Goal: Task Accomplishment & Management: Use online tool/utility

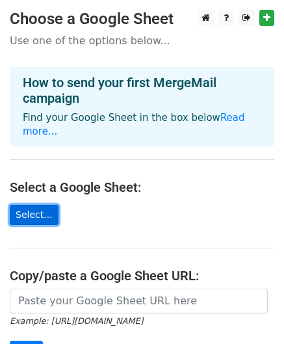
click at [36, 205] on link "Select..." at bounding box center [34, 215] width 49 height 20
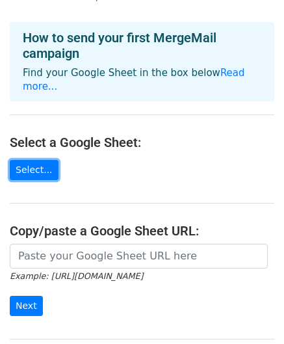
scroll to position [65, 0]
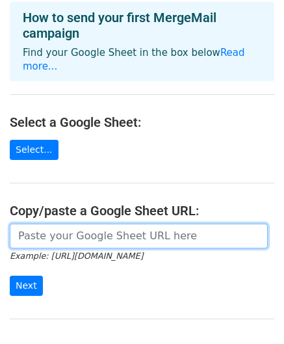
click at [99, 224] on input "url" at bounding box center [139, 236] width 258 height 25
paste input "[URL][DOMAIN_NAME]"
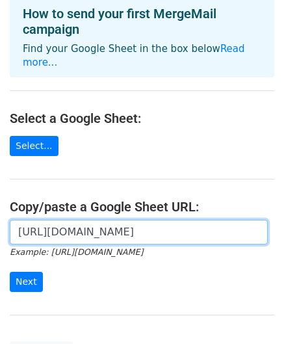
scroll to position [130, 0]
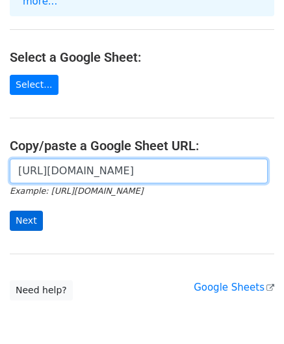
type input "https://docs.google.com/spreadsheets/d/1dRmrDGH-z2vUoTuY1jhyVHZp50fixid5ZkKc0gd…"
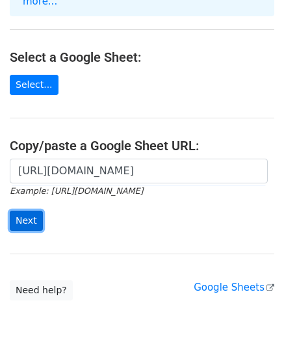
click at [29, 211] on input "Next" at bounding box center [26, 221] width 33 height 20
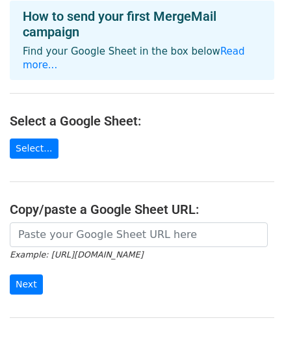
scroll to position [130, 0]
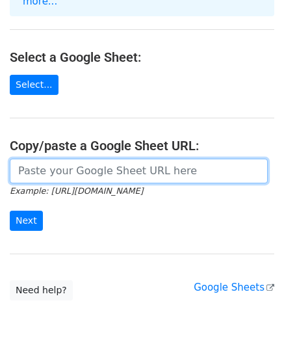
click at [62, 159] on input "url" at bounding box center [139, 171] width 258 height 25
paste input "https://docs.google.com/spreadsheets/d/1dRmrDGH-z2vUoTuY1jhyVHZp50fixid5ZkKc0gd…"
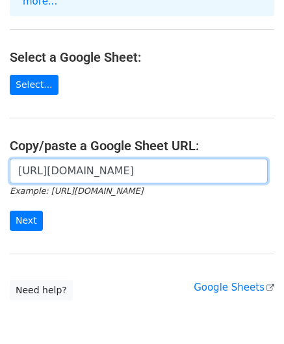
scroll to position [0, 285]
type input "https://docs.google.com/spreadsheets/d/1dRmrDGH-z2vUoTuY1jhyVHZp50fixid5ZkKc0gd…"
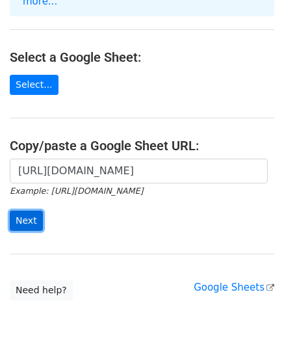
drag, startPoint x: 34, startPoint y: 205, endPoint x: 39, endPoint y: 200, distance: 6.9
click at [35, 211] on input "Next" at bounding box center [26, 221] width 33 height 20
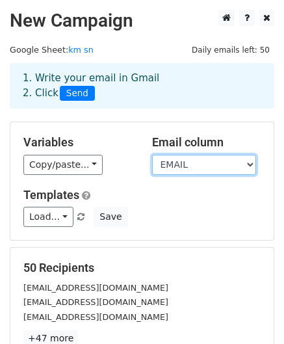
click at [213, 170] on select "[PERSON_NAME] HỌ VÀ TÊN EMAIL" at bounding box center [204, 165] width 104 height 20
click at [152, 155] on select "Xưng hô HỌ VÀ TÊN EMAIL" at bounding box center [204, 165] width 104 height 20
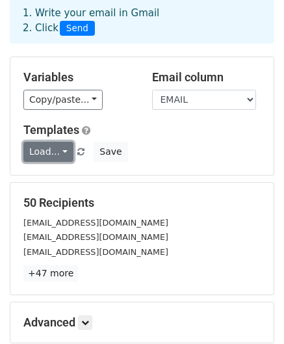
click at [61, 156] on link "Load..." at bounding box center [48, 152] width 50 height 20
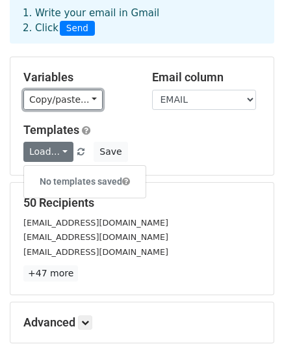
drag, startPoint x: 77, startPoint y: 98, endPoint x: 127, endPoint y: 125, distance: 57.0
click at [77, 98] on link "Copy/paste..." at bounding box center [62, 100] width 79 height 20
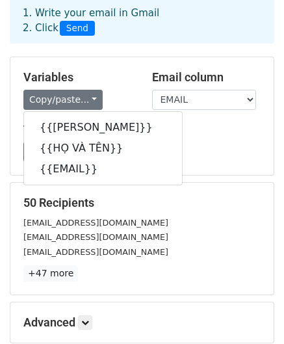
click at [185, 150] on div "Load... No templates saved Save" at bounding box center [142, 152] width 257 height 20
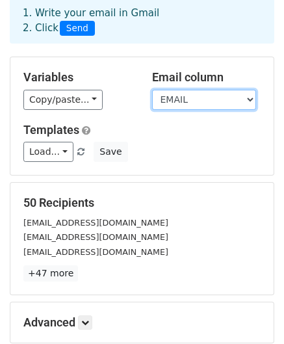
click at [200, 103] on select "Xưng hô HỌ VÀ TÊN EMAIL" at bounding box center [204, 100] width 104 height 20
drag, startPoint x: 191, startPoint y: 105, endPoint x: 156, endPoint y: 107, distance: 35.2
click at [191, 104] on select "Xưng hô HỌ VÀ TÊN EMAIL" at bounding box center [204, 100] width 104 height 20
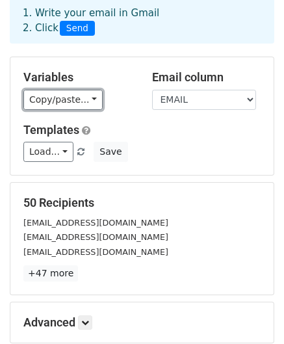
drag, startPoint x: 83, startPoint y: 104, endPoint x: 116, endPoint y: 107, distance: 33.3
click at [83, 104] on link "Copy/paste..." at bounding box center [62, 100] width 79 height 20
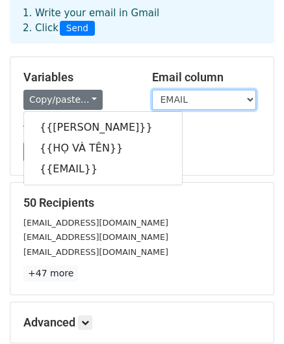
click at [205, 104] on select "Xưng hô HỌ VÀ TÊN EMAIL" at bounding box center [204, 100] width 104 height 20
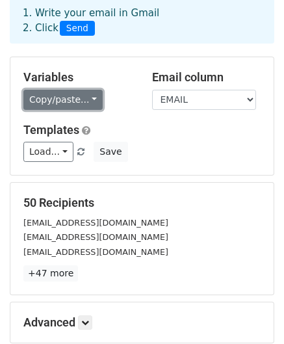
click at [70, 99] on link "Copy/paste..." at bounding box center [62, 100] width 79 height 20
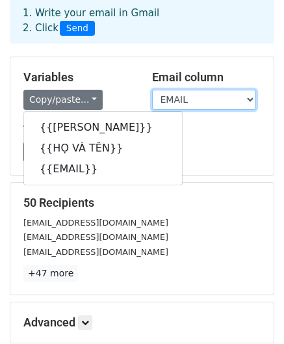
click at [201, 101] on select "Xưng hô HỌ VÀ TÊN EMAIL" at bounding box center [204, 100] width 104 height 20
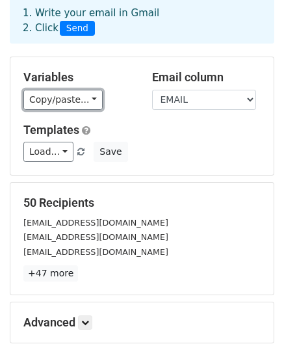
drag, startPoint x: 59, startPoint y: 102, endPoint x: 111, endPoint y: 103, distance: 52.7
click at [60, 102] on link "Copy/paste..." at bounding box center [62, 100] width 79 height 20
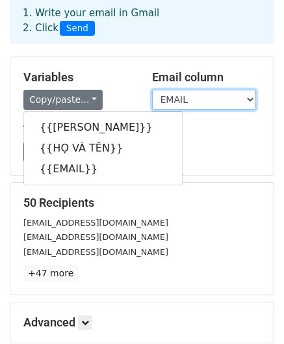
drag, startPoint x: 192, startPoint y: 105, endPoint x: 135, endPoint y: 109, distance: 57.3
click at [192, 105] on select "Xưng hô HỌ VÀ TÊN EMAIL" at bounding box center [204, 100] width 104 height 20
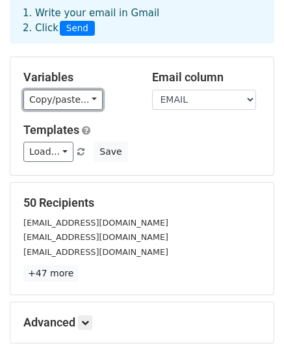
drag, startPoint x: 79, startPoint y: 107, endPoint x: 104, endPoint y: 105, distance: 25.4
click at [79, 107] on link "Copy/paste..." at bounding box center [62, 100] width 79 height 20
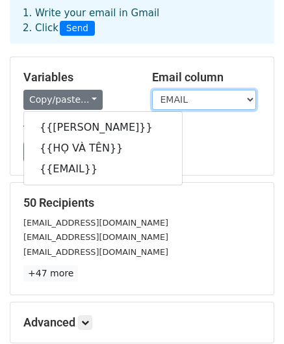
click at [189, 105] on select "Xưng hô HỌ VÀ TÊN EMAIL" at bounding box center [204, 100] width 104 height 20
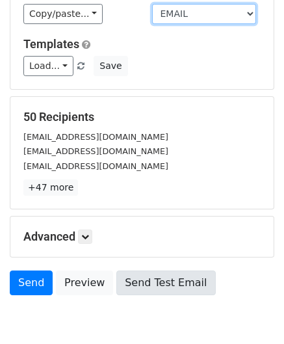
scroll to position [210, 0]
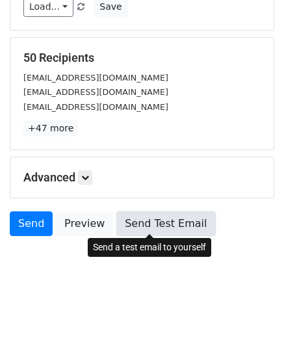
click at [148, 227] on link "Send Test Email" at bounding box center [165, 223] width 99 height 25
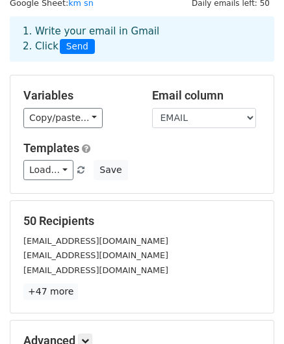
scroll to position [65, 0]
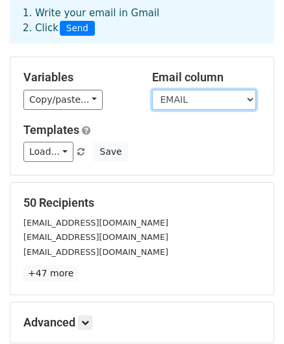
click at [203, 93] on select "Xưng hô HỌ VÀ TÊN EMAIL" at bounding box center [204, 100] width 104 height 20
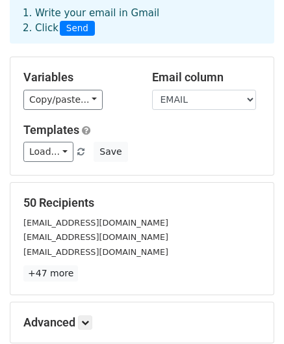
click at [159, 190] on div "50 Recipients dhang88@gmail.com kieuthuy0911@gmail.com nguyenbatien2111@gmail.c…" at bounding box center [141, 239] width 263 height 112
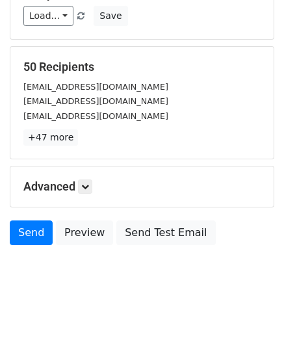
scroll to position [210, 0]
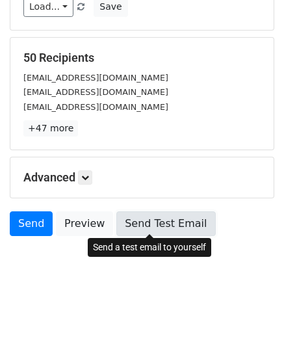
click at [141, 227] on link "Send Test Email" at bounding box center [165, 223] width 99 height 25
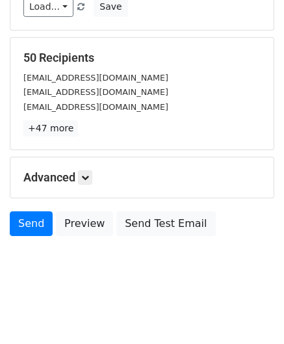
scroll to position [0, 0]
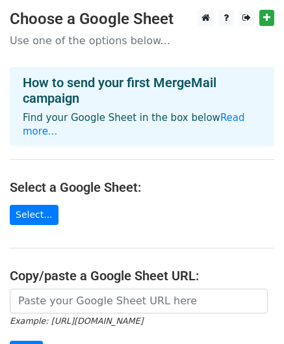
scroll to position [130, 0]
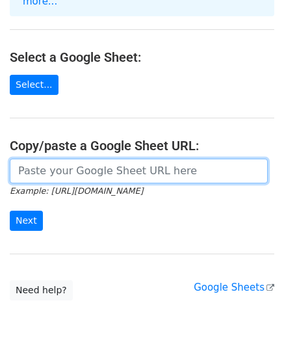
click at [57, 159] on input "url" at bounding box center [139, 171] width 258 height 25
paste input "https://docs.google.com/spreadsheets/d/1dRmrDGH-z2vUoTuY1jhyVHZp50fixid5ZkKc0gd…"
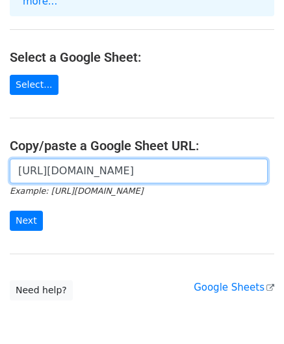
scroll to position [0, 285]
type input "https://docs.google.com/spreadsheets/d/1dRmrDGH-z2vUoTuY1jhyVHZp50fixid5ZkKc0gd…"
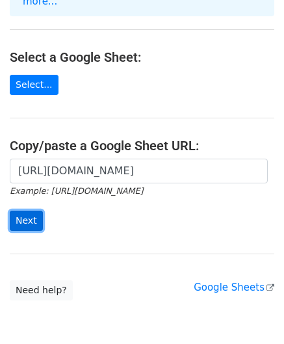
click at [23, 211] on input "Next" at bounding box center [26, 221] width 33 height 20
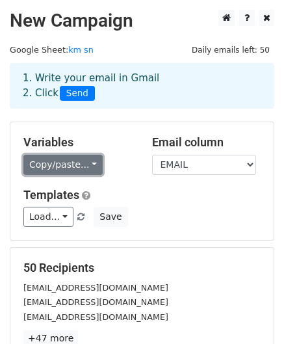
click at [66, 166] on link "Copy/paste..." at bounding box center [62, 165] width 79 height 20
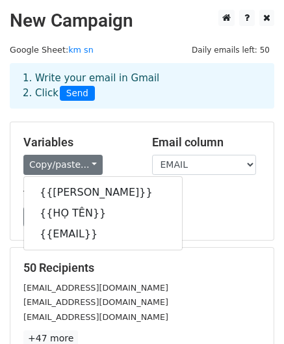
click at [168, 194] on h5 "Templates" at bounding box center [141, 195] width 237 height 14
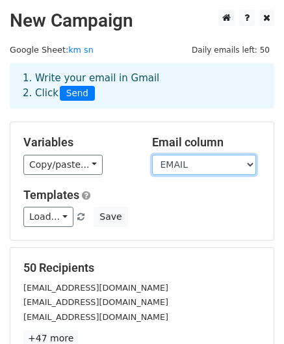
click at [181, 167] on select "XƯNG HÔ HỌ TÊN EMAIL" at bounding box center [204, 165] width 104 height 20
click at [152, 155] on select "XƯNG HÔ HỌ TÊN EMAIL" at bounding box center [204, 165] width 104 height 20
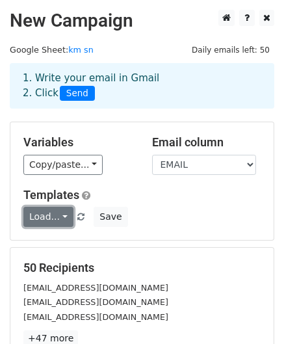
click at [51, 215] on link "Load..." at bounding box center [48, 217] width 50 height 20
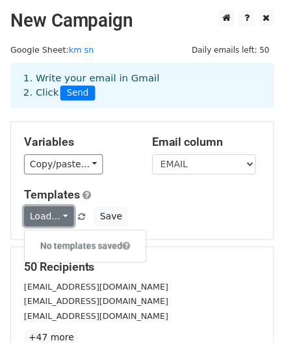
scroll to position [195, 0]
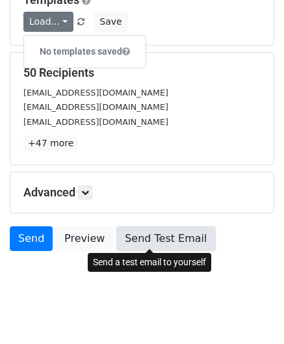
click at [147, 240] on link "Send Test Email" at bounding box center [165, 238] width 99 height 25
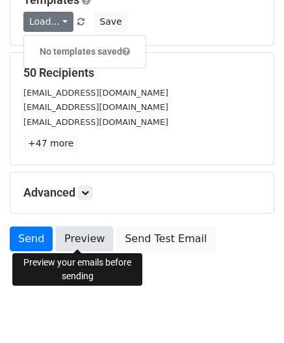
click at [92, 238] on link "Preview" at bounding box center [84, 238] width 57 height 25
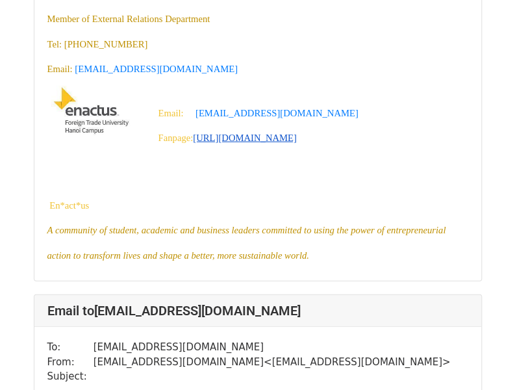
scroll to position [1040, 0]
